Goal: Task Accomplishment & Management: Complete application form

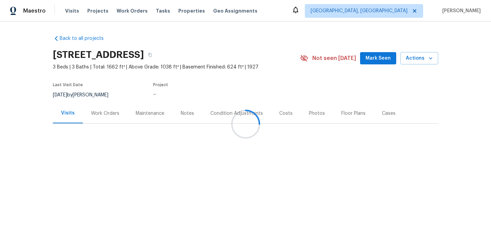
click at [115, 113] on div "Work Orders" at bounding box center [105, 113] width 28 height 7
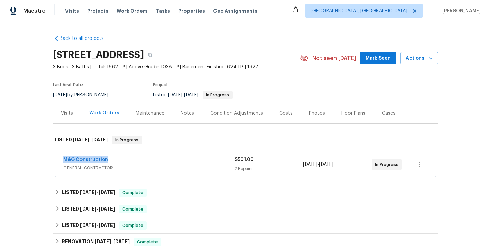
drag, startPoint x: 112, startPoint y: 161, endPoint x: 57, endPoint y: 161, distance: 54.5
click at [57, 161] on div "M&G Construction GENERAL_CONTRACTOR $501.00 2 Repairs 9/10/2025 - 9/12/2025 In …" at bounding box center [245, 164] width 380 height 25
copy link "M&G Construction"
click at [82, 159] on link "M&G Construction" at bounding box center [85, 159] width 45 height 5
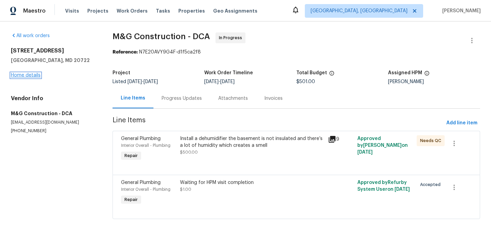
click at [33, 73] on link "Home details" at bounding box center [26, 75] width 30 height 5
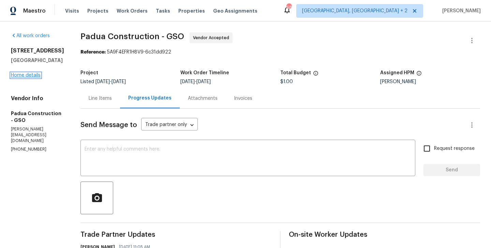
click at [40, 78] on link "Home details" at bounding box center [26, 75] width 30 height 5
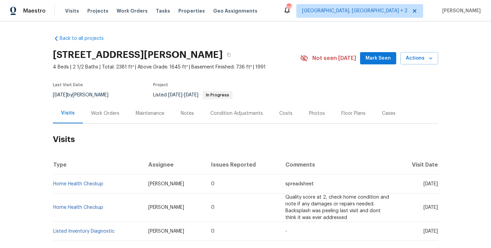
click at [113, 117] on div "Work Orders" at bounding box center [105, 113] width 45 height 20
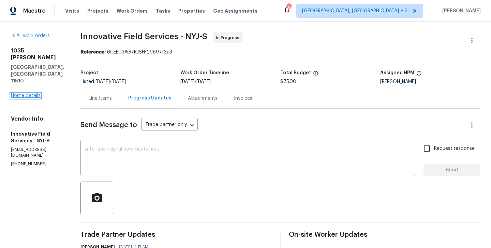
click at [34, 93] on link "Home details" at bounding box center [26, 95] width 30 height 5
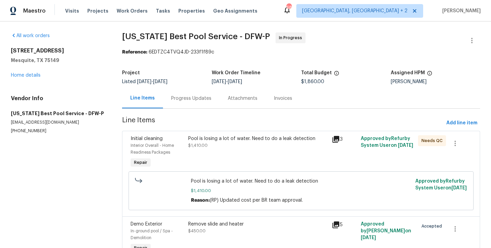
click at [167, 97] on div "Progress Updates" at bounding box center [191, 98] width 57 height 20
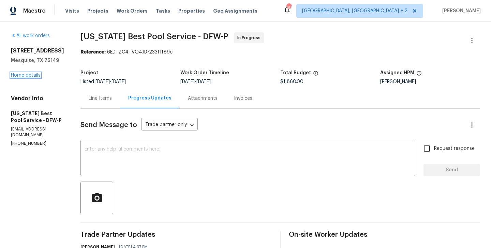
click at [24, 78] on link "Home details" at bounding box center [26, 75] width 30 height 5
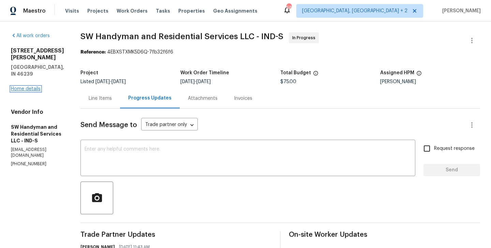
click at [36, 87] on link "Home details" at bounding box center [26, 89] width 30 height 5
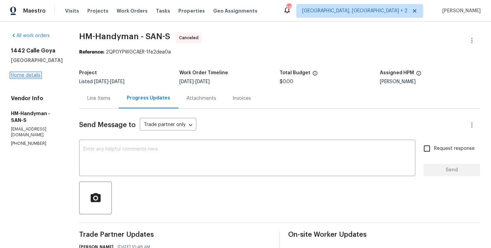
click at [32, 77] on link "Home details" at bounding box center [26, 75] width 30 height 5
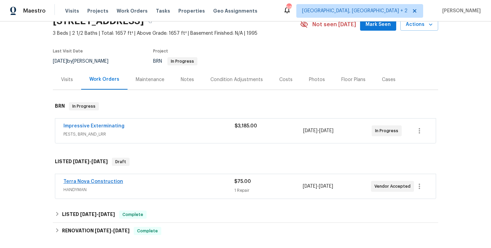
scroll to position [34, 0]
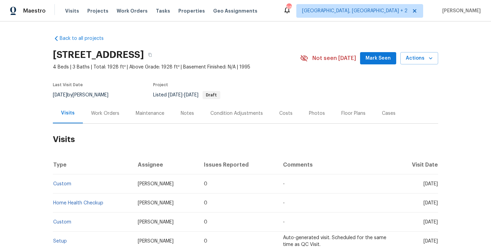
click at [98, 111] on div "Work Orders" at bounding box center [105, 113] width 28 height 7
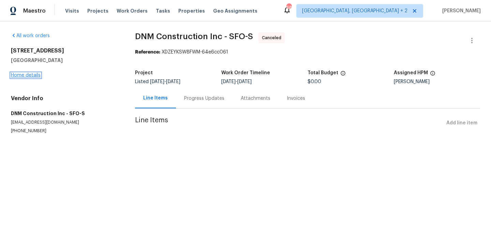
click at [35, 75] on link "Home details" at bounding box center [26, 75] width 30 height 5
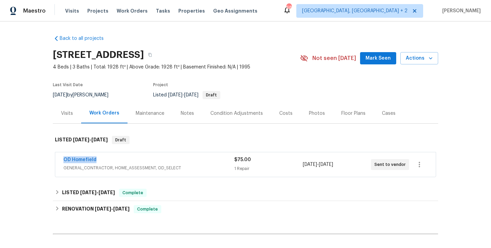
drag, startPoint x: 105, startPoint y: 158, endPoint x: 32, endPoint y: 161, distance: 73.3
click at [32, 161] on div "Back to all projects 5740 Belleza Dr, Pleasanton, CA 94588 4 Beds | 3 Baths | T…" at bounding box center [245, 134] width 491 height 227
copy link "OD Homefield"
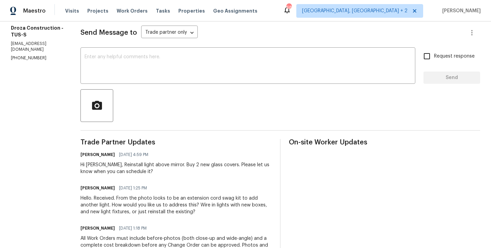
scroll to position [23, 0]
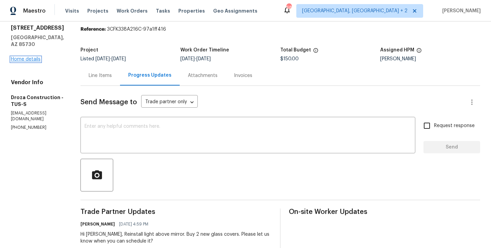
click at [34, 57] on link "Home details" at bounding box center [26, 59] width 30 height 5
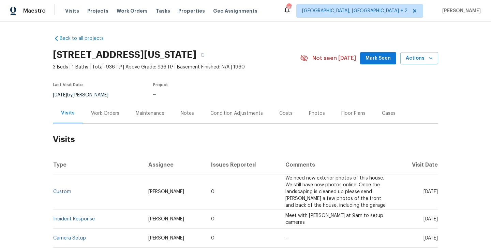
click at [109, 116] on div "Work Orders" at bounding box center [105, 113] width 28 height 7
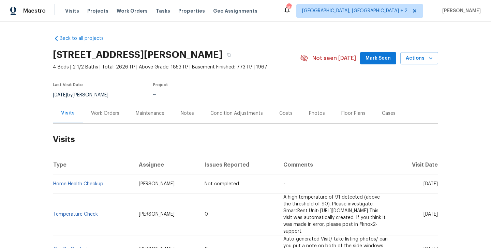
click at [110, 117] on div "Work Orders" at bounding box center [105, 113] width 45 height 20
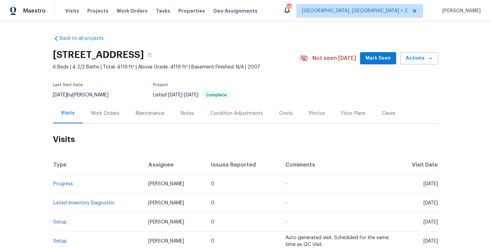
click at [111, 107] on div "Work Orders" at bounding box center [105, 113] width 45 height 20
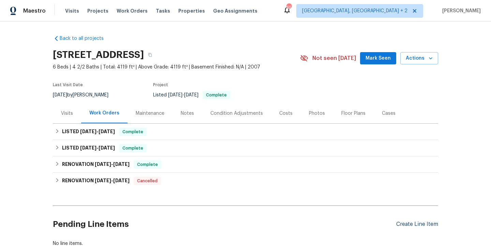
click at [398, 226] on div "Create Line Item" at bounding box center [417, 224] width 42 height 6
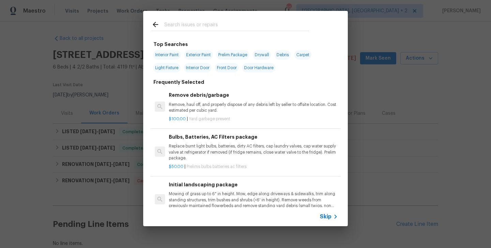
click at [323, 214] on span "Skip" at bounding box center [326, 216] width 12 height 7
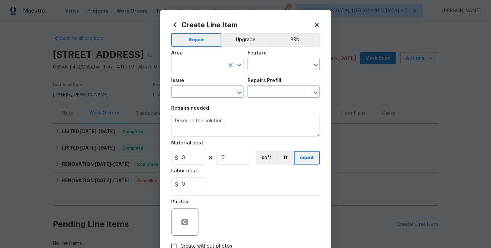
click at [177, 63] on input "text" at bounding box center [197, 65] width 53 height 11
click at [180, 75] on li "Garage" at bounding box center [207, 80] width 72 height 11
type input "Garage"
click at [258, 68] on input "text" at bounding box center [273, 65] width 53 height 11
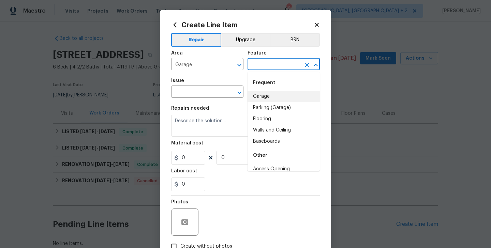
click at [268, 94] on li "Garage" at bounding box center [283, 96] width 72 height 11
type input "Garage"
click at [185, 95] on input "text" at bounding box center [197, 92] width 53 height 11
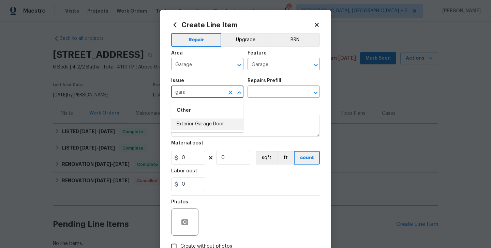
click at [196, 121] on li "Exterior Garage Door" at bounding box center [207, 124] width 72 height 11
type input "Exterior Garage Door"
click at [276, 96] on input "text" at bounding box center [273, 92] width 53 height 11
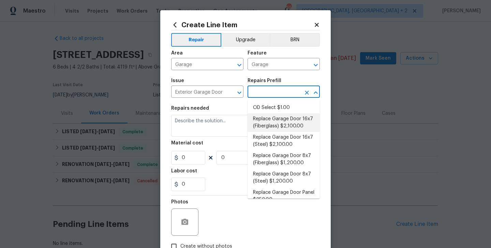
scroll to position [76, 0]
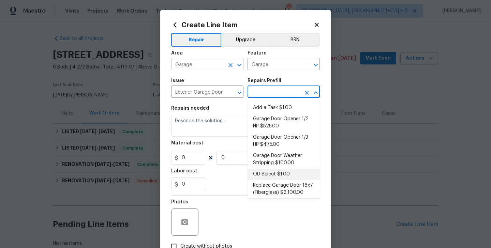
click at [198, 63] on input "Garage" at bounding box center [197, 65] width 53 height 11
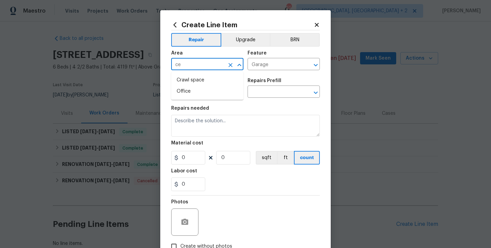
type input "c"
click at [203, 84] on li "Garage" at bounding box center [207, 80] width 72 height 11
type input "Garage"
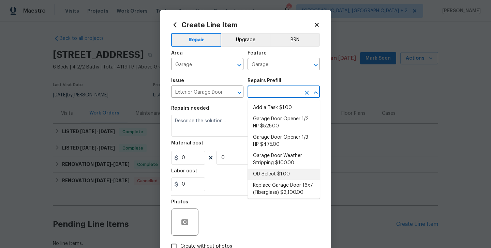
click at [256, 91] on input "text" at bounding box center [273, 92] width 53 height 11
click at [273, 109] on li "Add a Task $1.00" at bounding box center [283, 107] width 72 height 11
type input "Interior Door"
type input "Add a Task $1.00"
type textarea "HPM to detail"
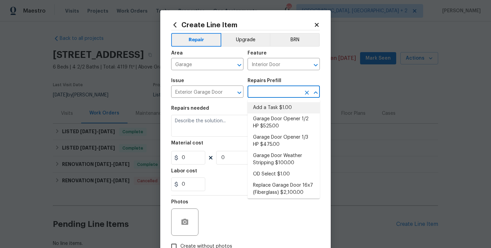
type input "1"
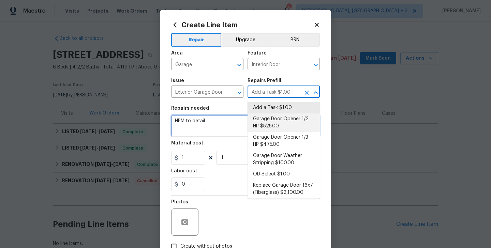
click at [220, 119] on textarea "HPM to detail" at bounding box center [245, 126] width 149 height 22
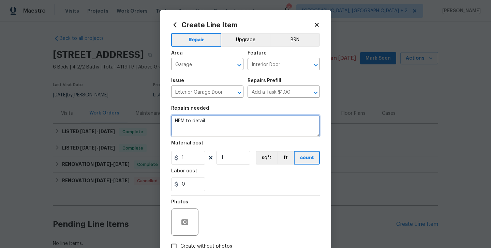
click at [220, 123] on textarea "HPM to detail" at bounding box center [245, 126] width 149 height 22
paste textarea "2005 Shingleback Dr, Wake Forest, NC 27587"
paste textarea "has a leak in garage ceiling"
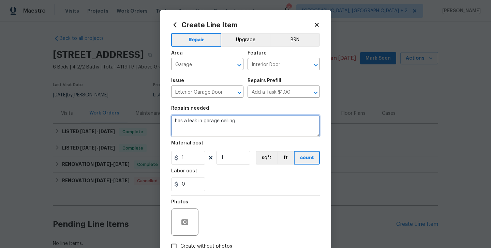
click at [175, 122] on textarea "has a leak in garage ceiling" at bounding box center [245, 126] width 149 height 22
type textarea "The house has a leak in garage ceiling"
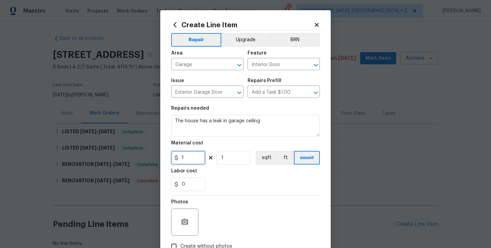
click at [192, 156] on input "1" at bounding box center [188, 158] width 34 height 14
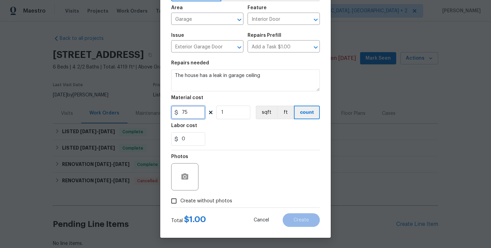
type input "75"
click at [205, 199] on span "Create without photos" at bounding box center [206, 201] width 52 height 7
click at [180, 199] on input "Create without photos" at bounding box center [173, 201] width 13 height 13
checkbox input "true"
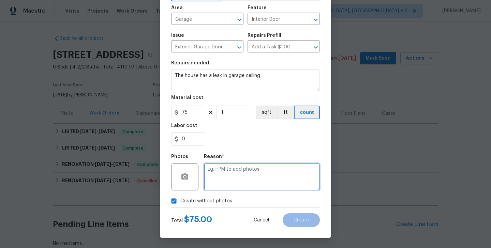
click at [265, 172] on textarea at bounding box center [262, 176] width 116 height 27
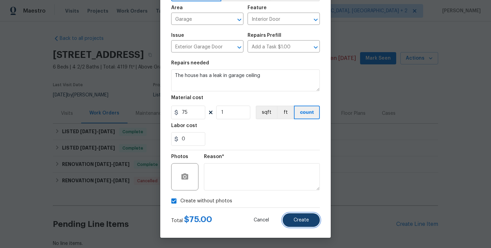
click at [300, 224] on button "Create" at bounding box center [300, 220] width 37 height 14
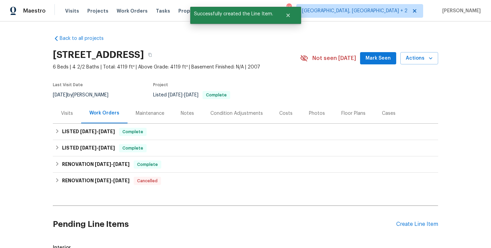
scroll to position [123, 0]
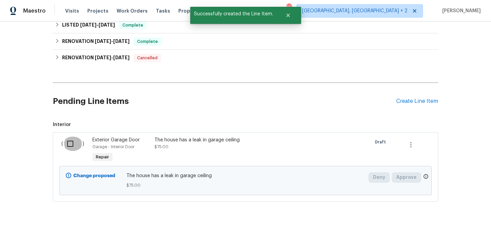
click at [73, 147] on input "checkbox" at bounding box center [72, 144] width 19 height 14
checkbox input "true"
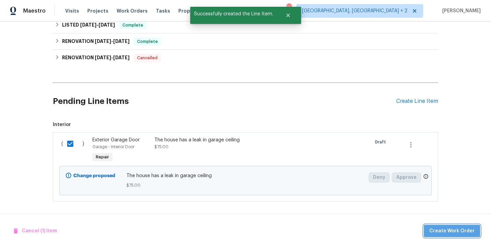
click at [462, 235] on button "Create Work Order" at bounding box center [452, 231] width 56 height 13
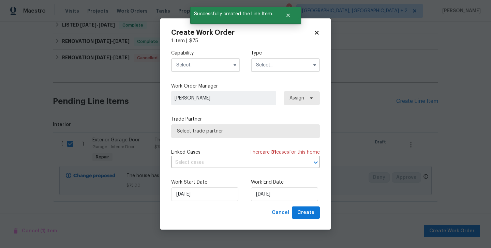
click at [187, 61] on input "text" at bounding box center [205, 65] width 69 height 14
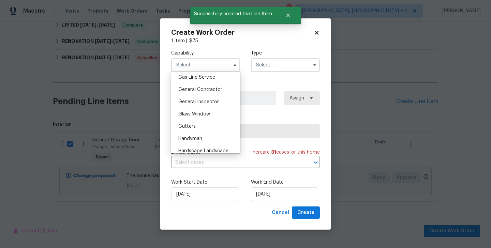
scroll to position [316, 0]
click at [201, 136] on span "Handyman" at bounding box center [190, 138] width 24 height 5
type input "Handyman"
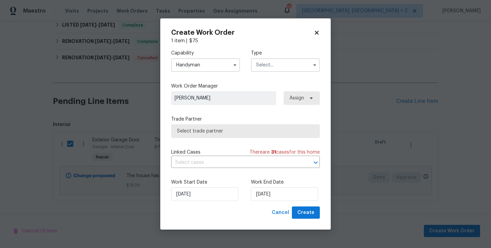
click at [292, 68] on input "text" at bounding box center [285, 65] width 69 height 14
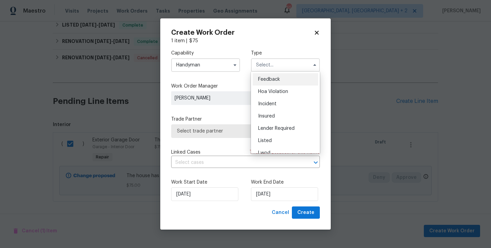
click at [292, 83] on div "Feedback" at bounding box center [285, 79] width 65 height 12
type input "Feedback"
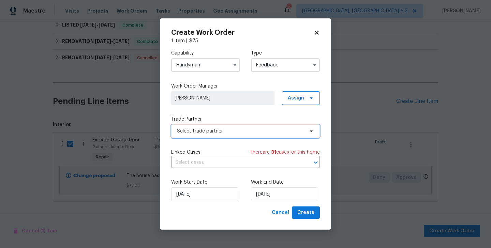
click at [227, 134] on span "Select trade partner" at bounding box center [240, 131] width 127 height 7
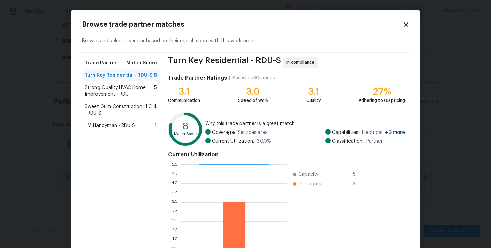
scroll to position [52, 0]
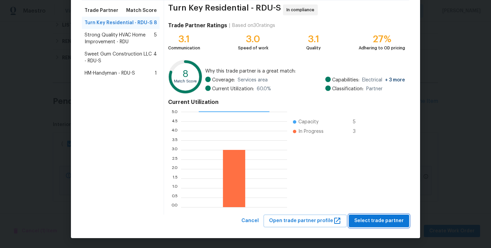
click at [370, 221] on span "Select trade partner" at bounding box center [378, 221] width 49 height 9
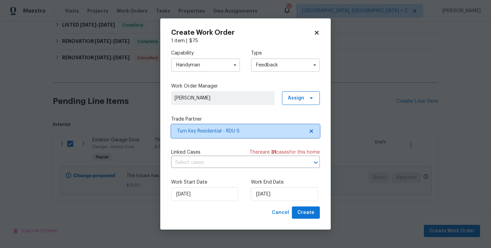
scroll to position [0, 0]
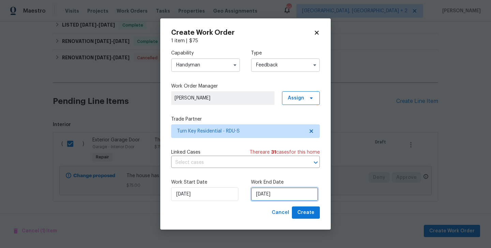
click at [272, 193] on input "18/09/2025" at bounding box center [284, 194] width 67 height 14
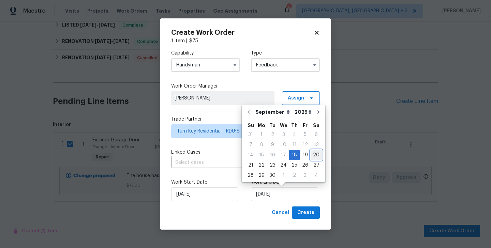
click at [311, 153] on div "20" at bounding box center [315, 155] width 11 height 10
type input "20/09/2025"
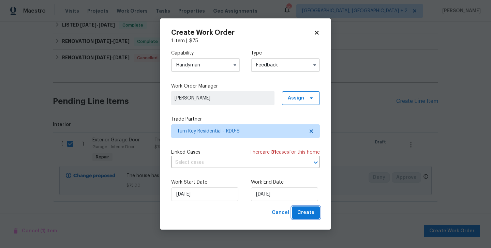
click at [311, 214] on span "Create" at bounding box center [305, 213] width 17 height 9
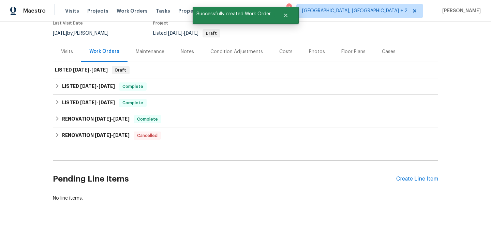
scroll to position [62, 0]
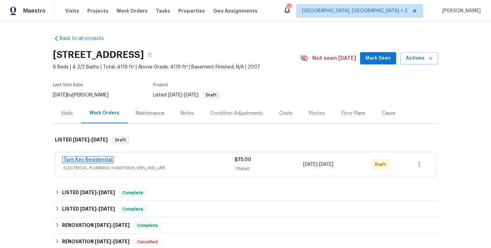
click at [100, 157] on link "Turn Key Residential" at bounding box center [87, 159] width 49 height 5
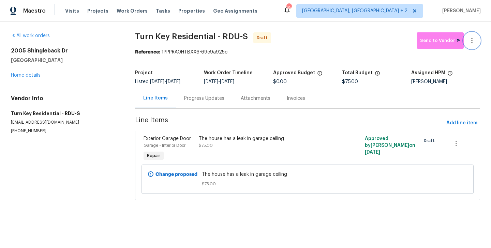
click at [474, 37] on icon "button" at bounding box center [472, 40] width 8 height 8
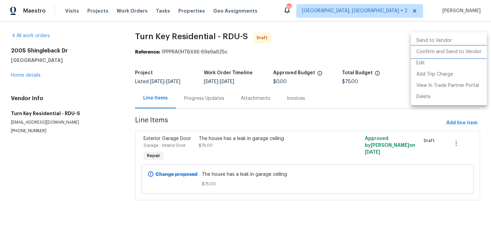
click at [474, 47] on li "Confirm and Send to Vendor" at bounding box center [449, 51] width 76 height 11
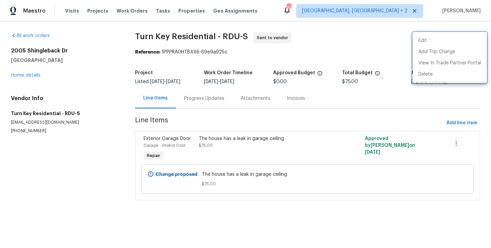
click at [220, 106] on div at bounding box center [245, 124] width 491 height 248
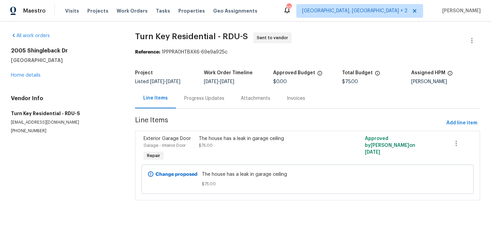
click at [220, 106] on div "Progress Updates" at bounding box center [204, 98] width 57 height 20
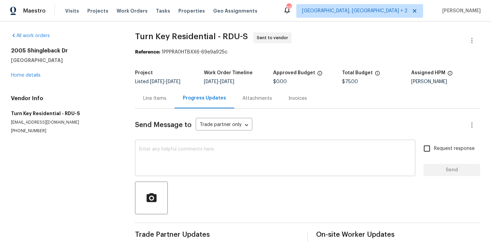
click at [225, 151] on textarea at bounding box center [275, 159] width 272 height 24
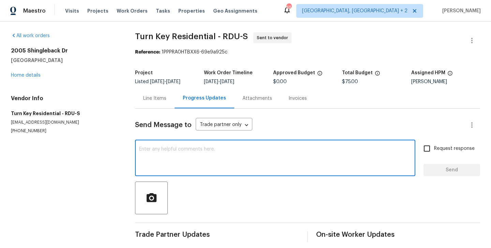
paste textarea "Hi this is Blessida with Opendoor. I’m confirming you received the WO for the p…"
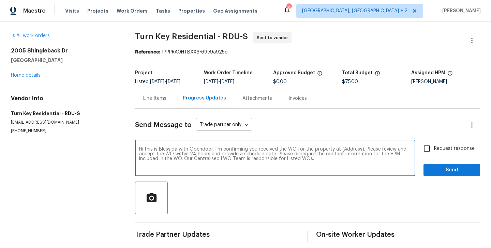
click at [346, 152] on textarea "Hi this is Blessida with Opendoor. I’m confirming you received the WO for the p…" at bounding box center [275, 159] width 272 height 24
click at [345, 150] on textarea "Hi this is Blessida with Opendoor. I’m confirming you received the WO for the p…" at bounding box center [275, 159] width 272 height 24
paste textarea "2005 Shingleback Dr, Wake Forest, NC 27587"
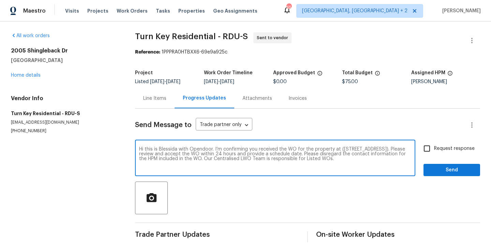
type textarea "Hi this is Blessida with Opendoor. I’m confirming you received the WO for the p…"
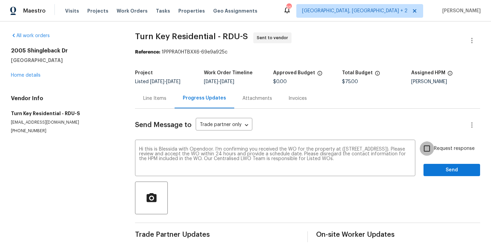
click at [428, 145] on input "Request response" at bounding box center [426, 148] width 14 height 14
checkbox input "true"
click at [437, 169] on span "Send" at bounding box center [452, 170] width 46 height 9
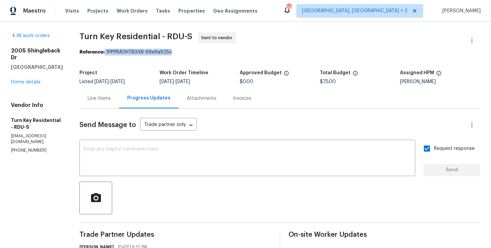
drag, startPoint x: 123, startPoint y: 51, endPoint x: 224, endPoint y: 51, distance: 101.2
click at [224, 51] on div "Reference: 1PPPRA0HTBXX6-69e9a925c" at bounding box center [279, 52] width 400 height 7
copy div "1PPPRA0HTBXX6-69e9a925c"
click at [221, 150] on textarea at bounding box center [246, 159] width 327 height 24
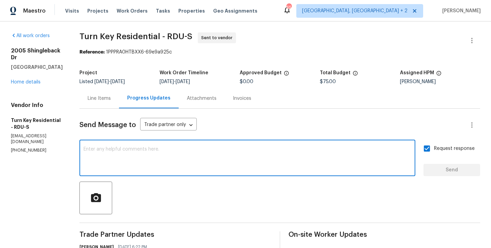
paste textarea "All Work Orders must include before-photos (both close-up and wide-angle) and a…"
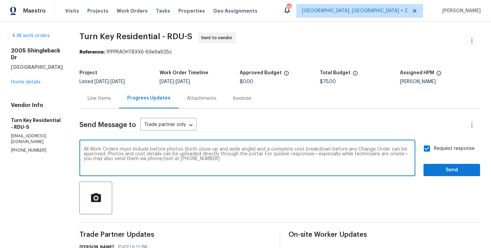
type textarea "All Work Orders must include before-photos (both close-up and wide-angle) and a…"
click at [432, 168] on span "Send" at bounding box center [452, 170] width 46 height 9
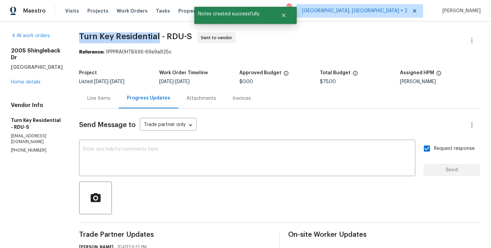
drag, startPoint x: 94, startPoint y: 34, endPoint x: 176, endPoint y: 35, distance: 81.8
click at [176, 35] on div "All work orders 2005 Shingleback Dr Wake Forest, NC 27587 Home details Vendor I…" at bounding box center [245, 187] width 491 height 333
copy span "Turn Key Residential"
click at [19, 80] on link "Home details" at bounding box center [26, 82] width 30 height 5
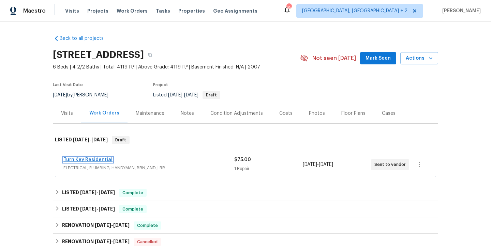
click at [98, 161] on link "Turn Key Residential" at bounding box center [87, 159] width 49 height 5
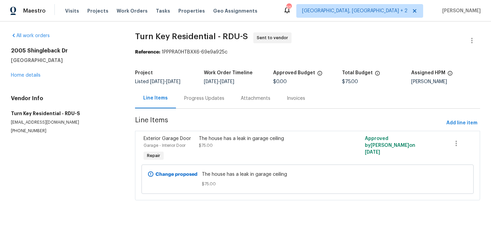
click at [192, 102] on div "Progress Updates" at bounding box center [204, 98] width 40 height 7
